Goal: Task Accomplishment & Management: Use online tool/utility

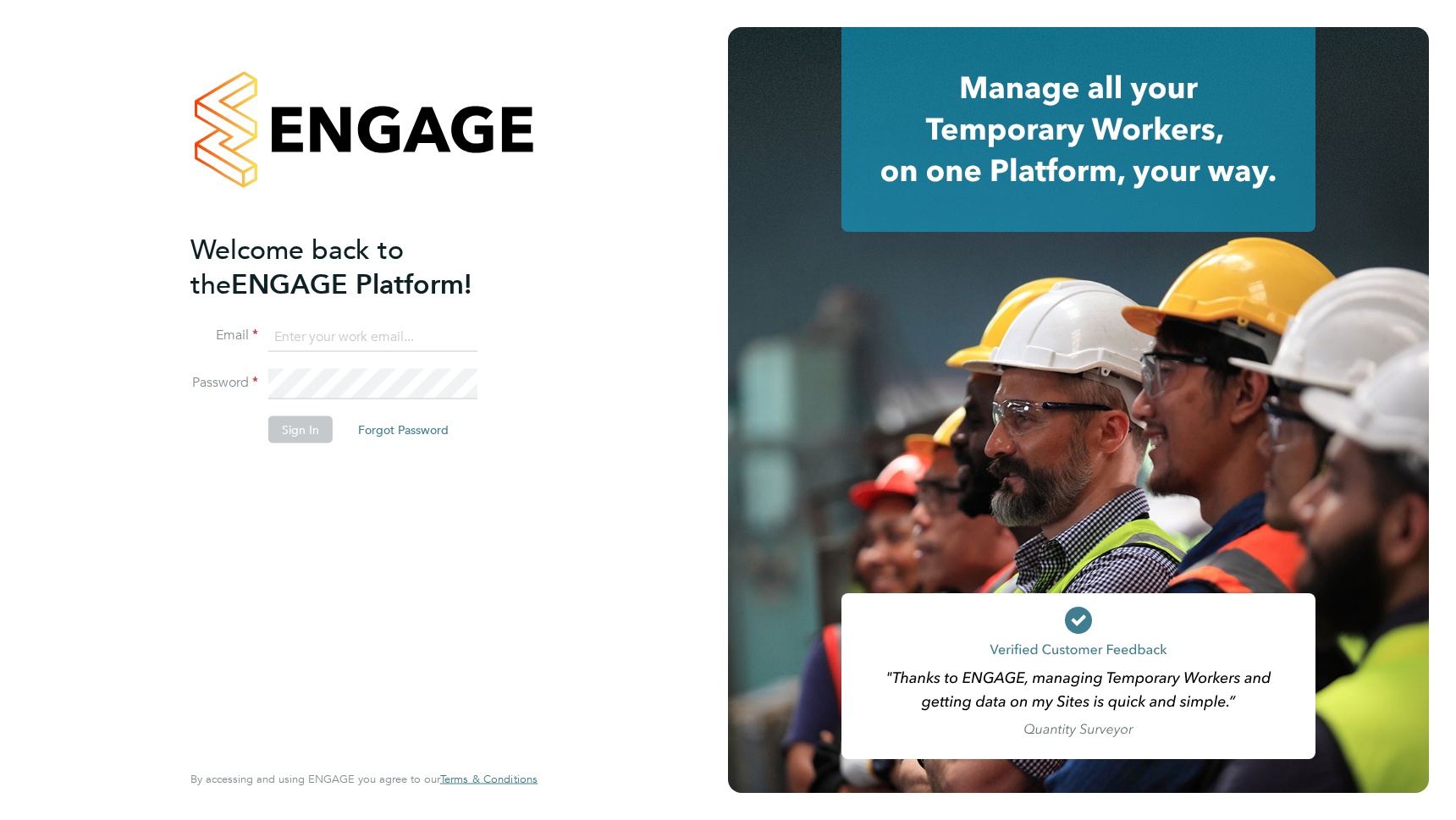
type input "[EMAIL_ADDRESS][PERSON_NAME][DOMAIN_NAME]"
click at [302, 436] on button "Sign In" at bounding box center [300, 429] width 65 height 27
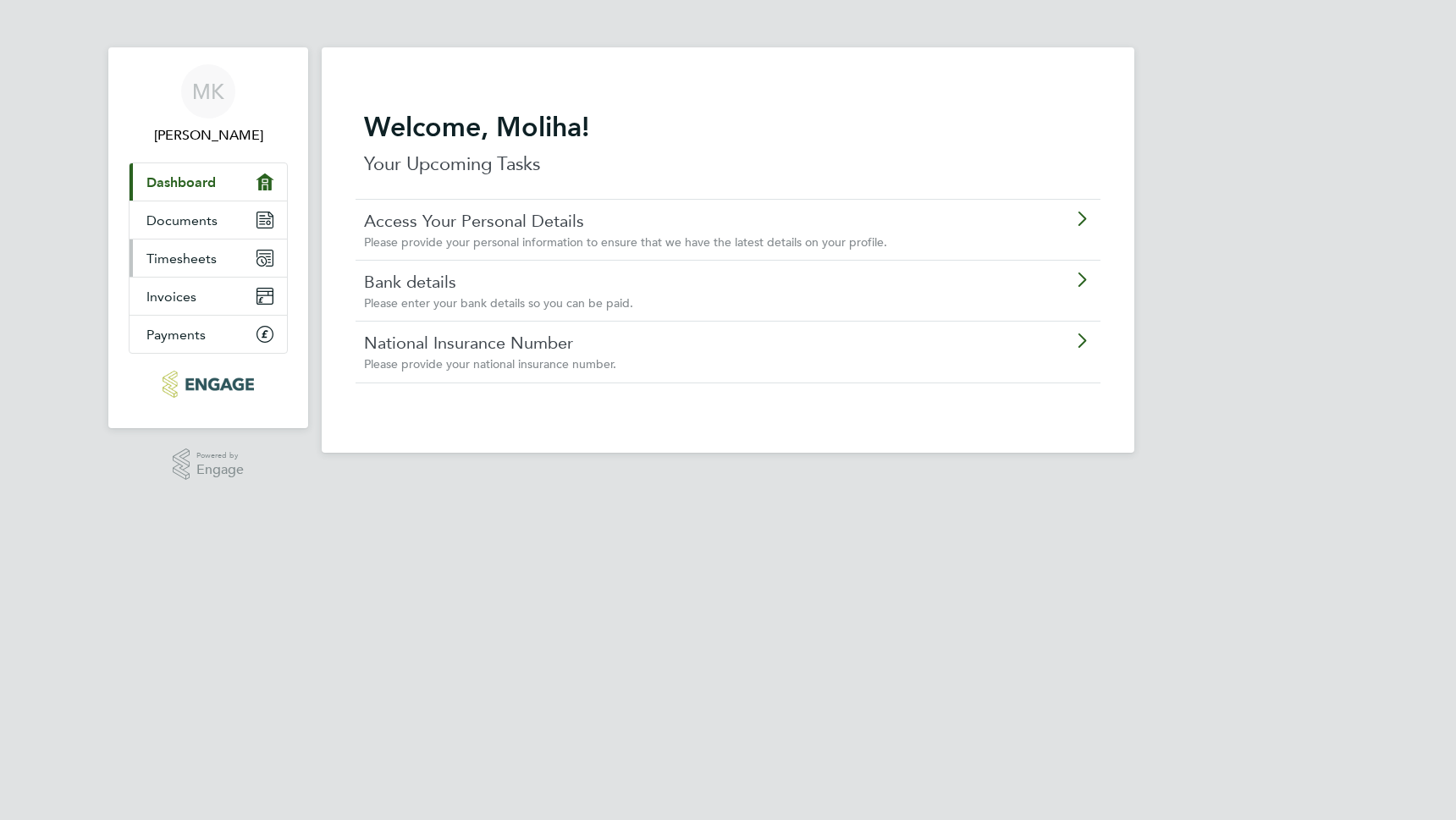
click at [219, 268] on link "Timesheets" at bounding box center [207, 257] width 157 height 37
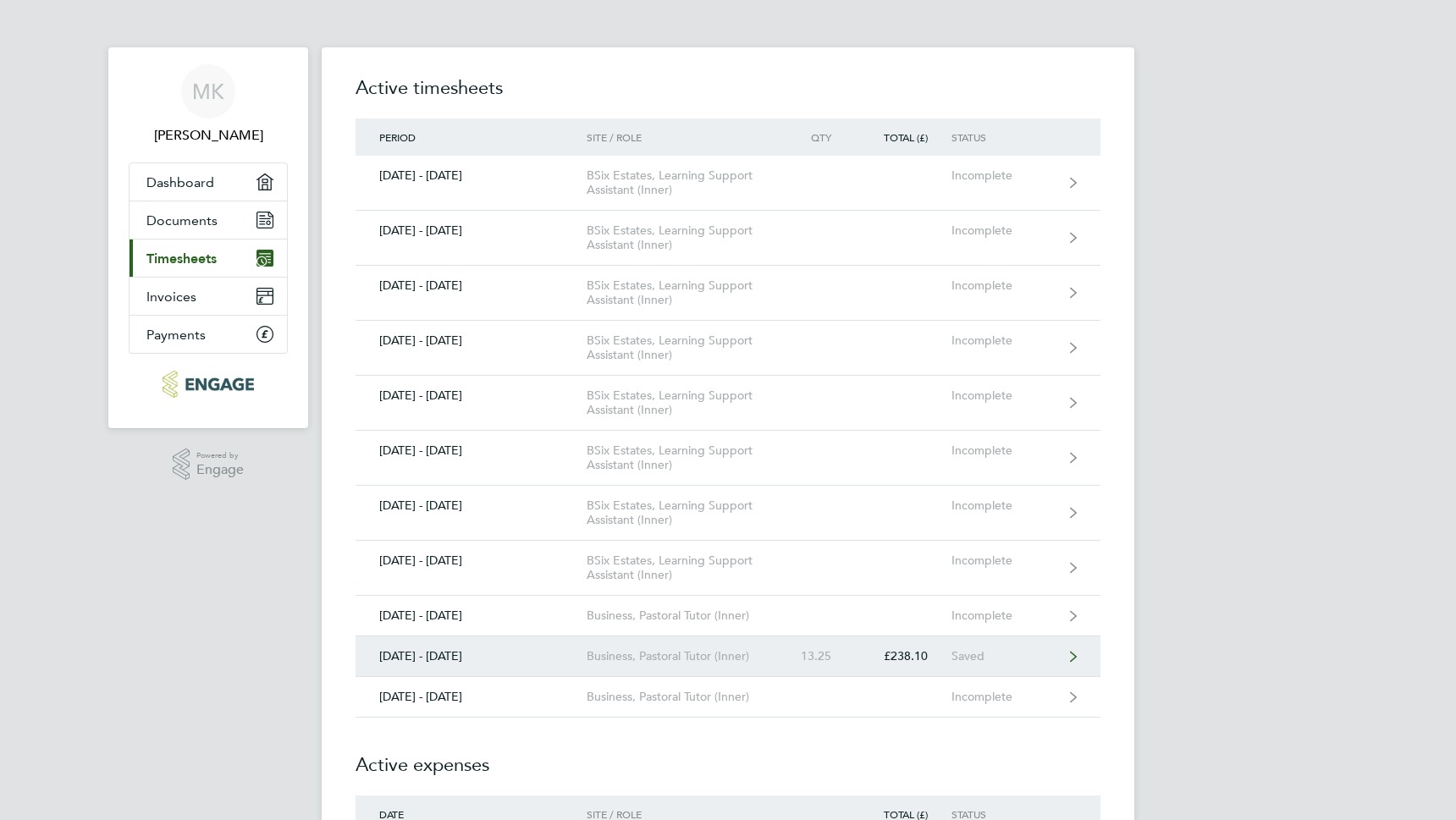
click at [644, 657] on div "Business, Pastoral Tutor (Inner)" at bounding box center [683, 656] width 194 height 15
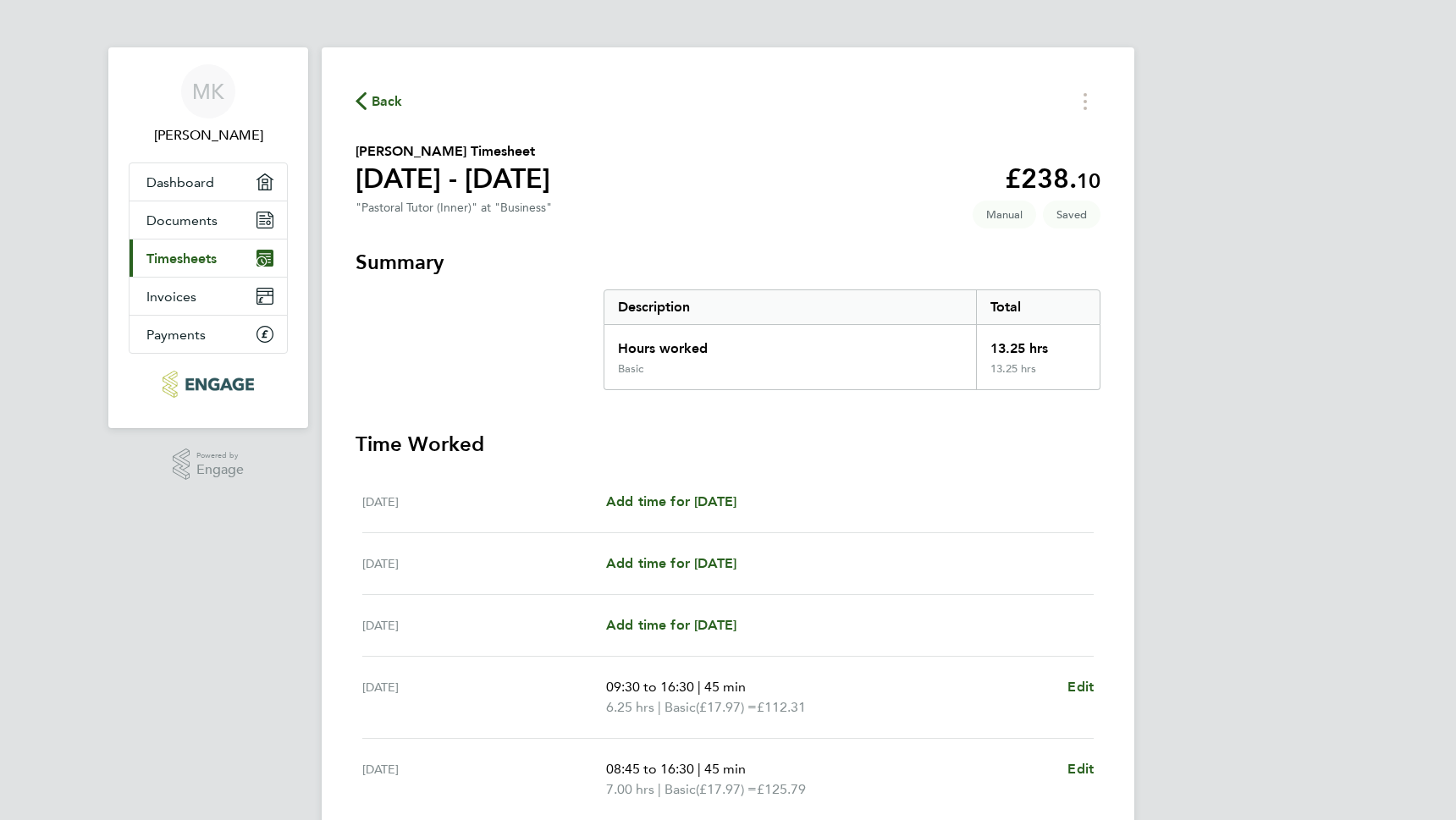
scroll to position [274, 0]
